Goal: Task Accomplishment & Management: Complete application form

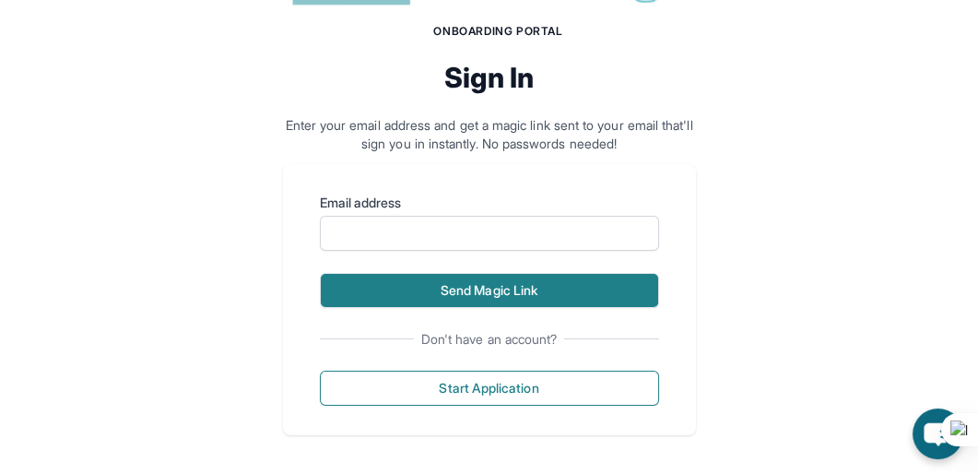
scroll to position [182, 0]
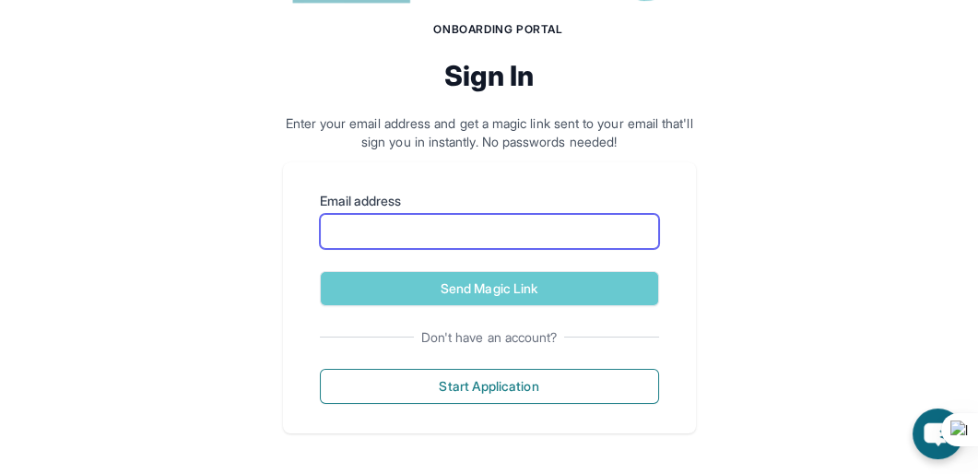
click at [442, 226] on input "Email address" at bounding box center [489, 231] width 339 height 35
click at [551, 232] on input "Email address" at bounding box center [489, 231] width 339 height 35
type input "*"
type input "**********"
click at [320, 271] on button "Send Magic Link" at bounding box center [489, 288] width 339 height 35
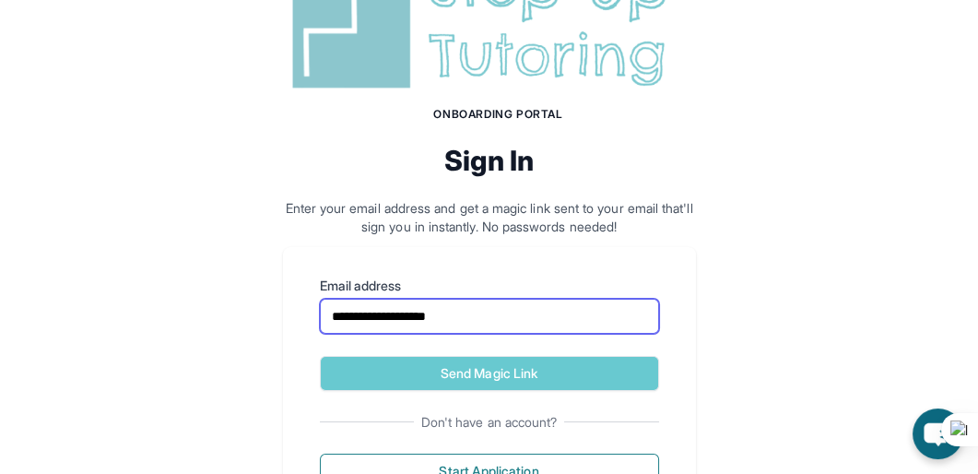
scroll to position [266, 0]
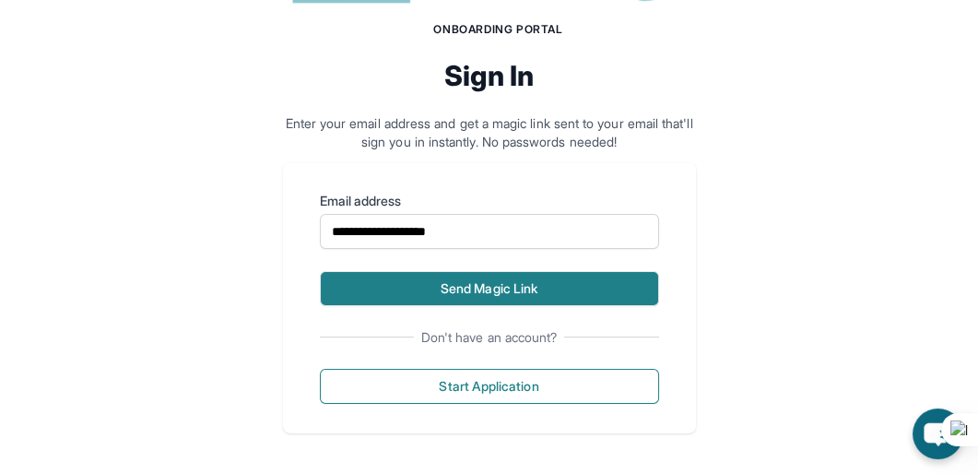
click at [511, 291] on button "Send Magic Link" at bounding box center [489, 288] width 339 height 35
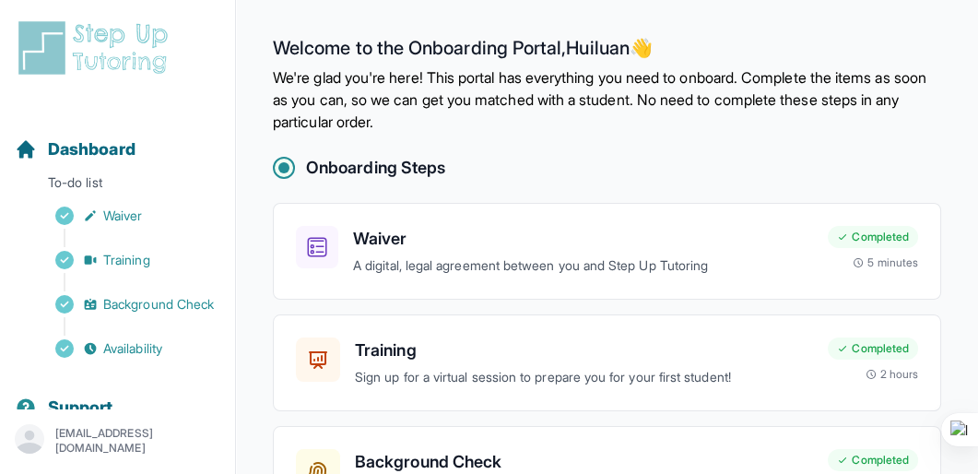
click at [637, 79] on p "We're glad you're here! This portal has everything you need to onboard. Complet…" at bounding box center [607, 99] width 668 height 66
drag, startPoint x: 855, startPoint y: 0, endPoint x: 604, endPoint y: 152, distance: 293.9
click at [604, 152] on main "Welcome to the Onboarding Portal, Huiluan 👋 We're glad you're here! This portal…" at bounding box center [607, 359] width 742 height 718
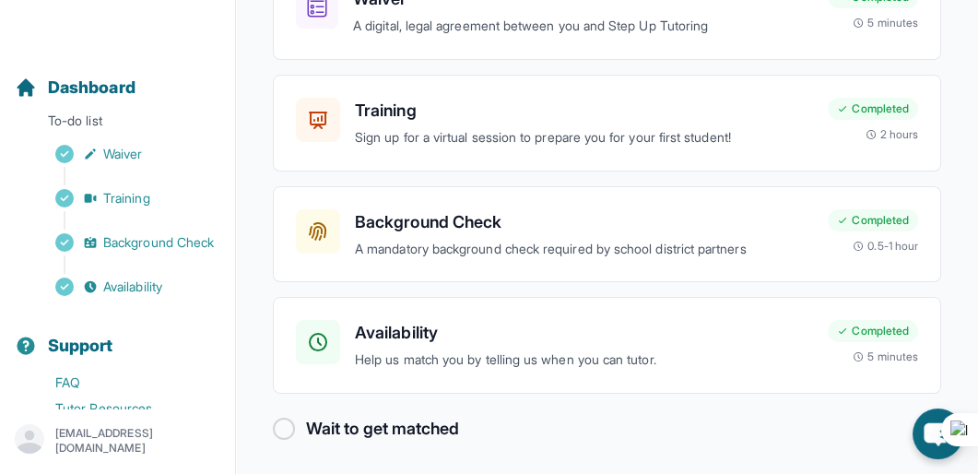
scroll to position [198, 0]
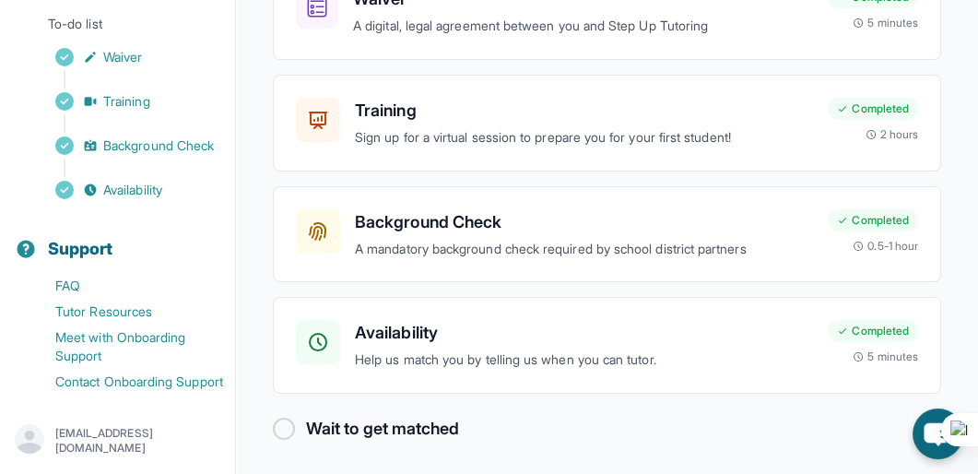
click at [400, 424] on h2 "Wait to get matched" at bounding box center [382, 429] width 153 height 26
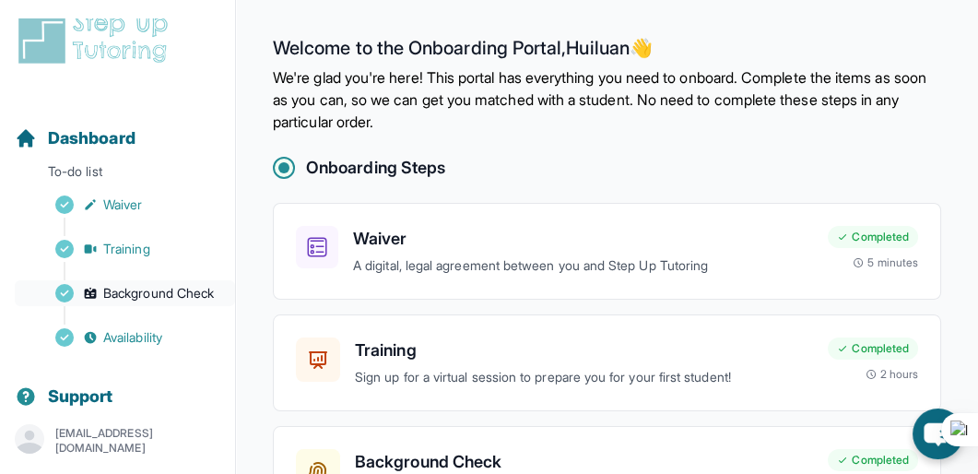
scroll to position [0, 0]
